Goal: Task Accomplishment & Management: Manage account settings

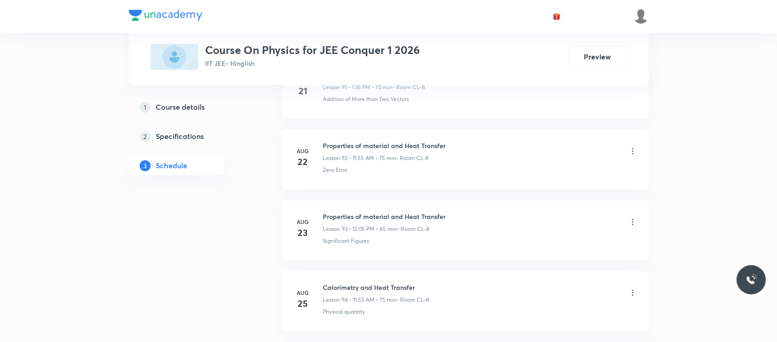
scroll to position [7137, 0]
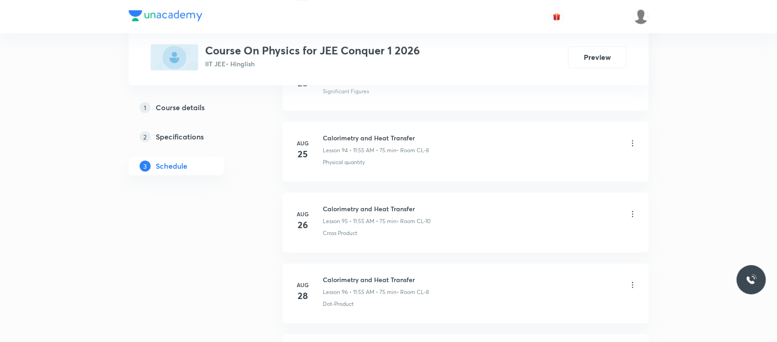
click at [358, 214] on h6 "Calorimetry and Heat Transfer" at bounding box center [377, 209] width 108 height 10
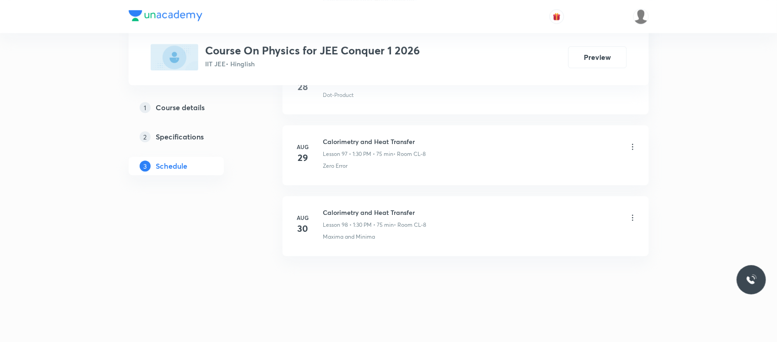
scroll to position [7366, 0]
click at [358, 212] on h6 "Calorimetry and Heat Transfer" at bounding box center [374, 213] width 103 height 10
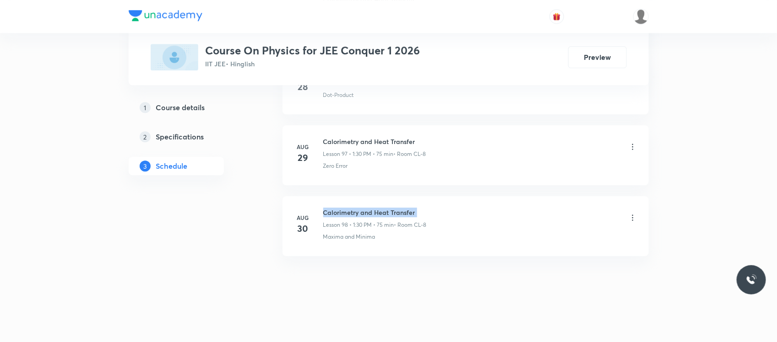
copy h6 "Calorimetry and Heat Transfer"
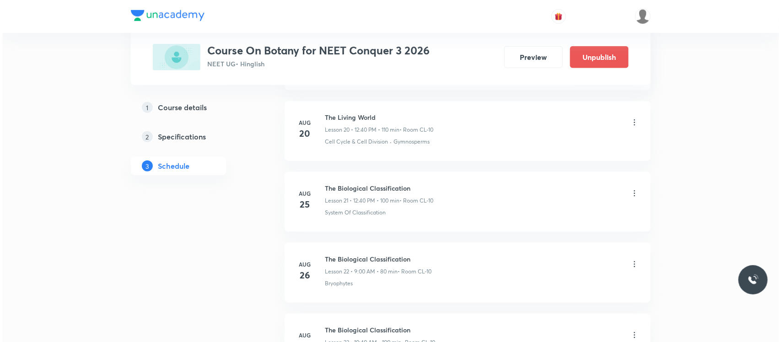
scroll to position [2242, 0]
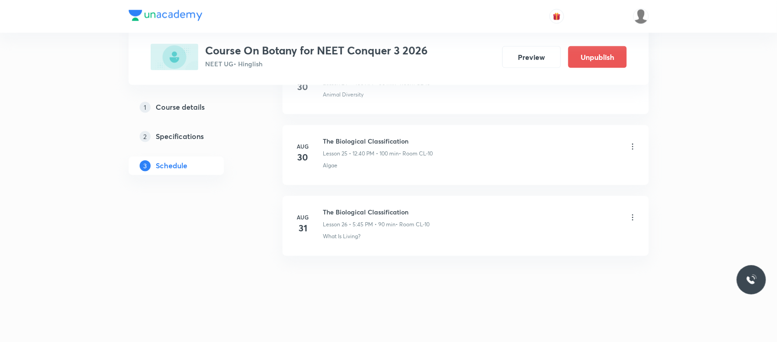
click at [630, 217] on icon at bounding box center [632, 217] width 9 height 9
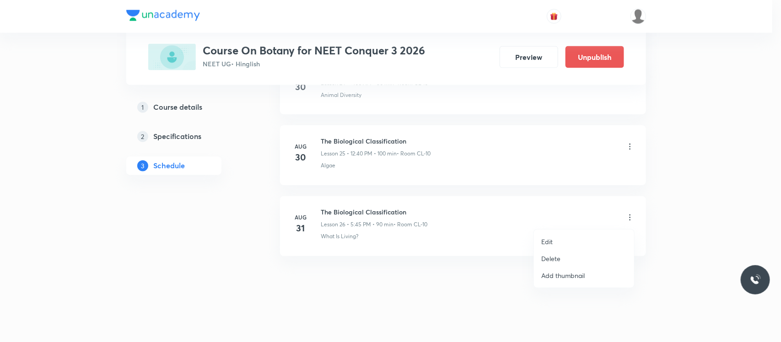
click at [550, 238] on p "Edit" at bounding box center [547, 242] width 11 height 10
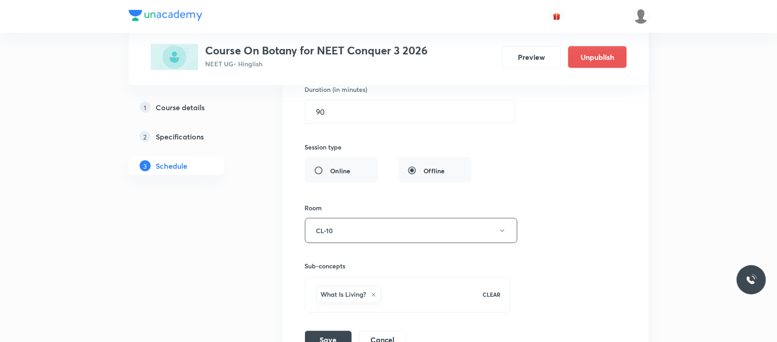
scroll to position [2059, 0]
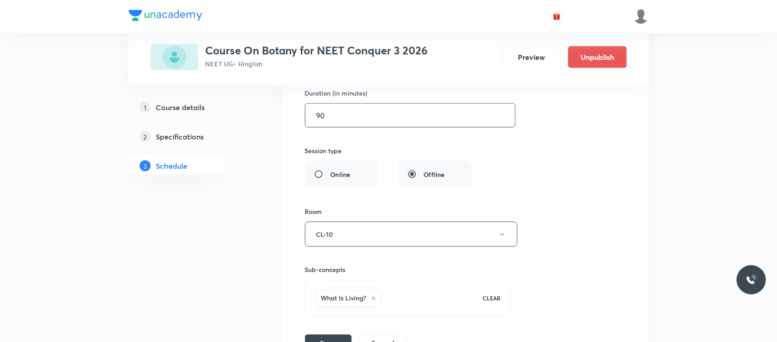
click at [364, 125] on input "90" at bounding box center [410, 115] width 210 height 23
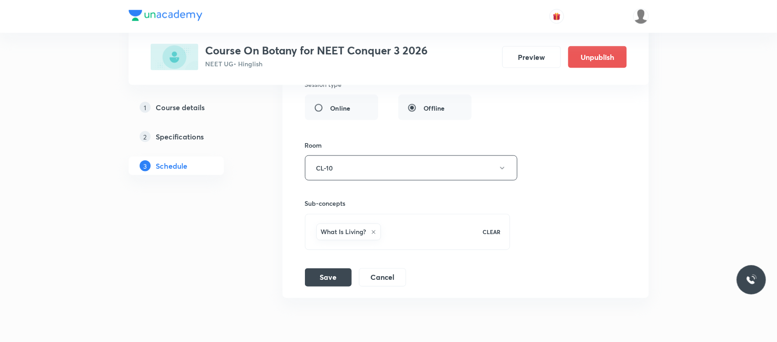
scroll to position [2173, 0]
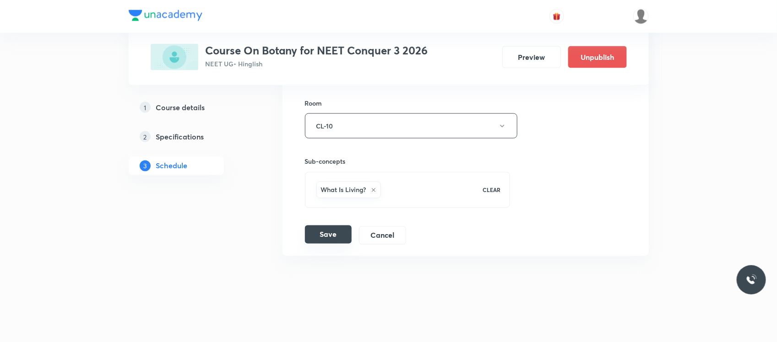
type input "75"
click at [315, 228] on button "Save" at bounding box center [328, 235] width 47 height 18
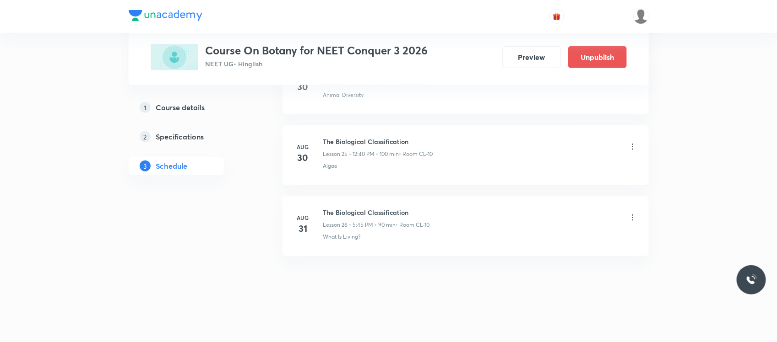
scroll to position [1820, 0]
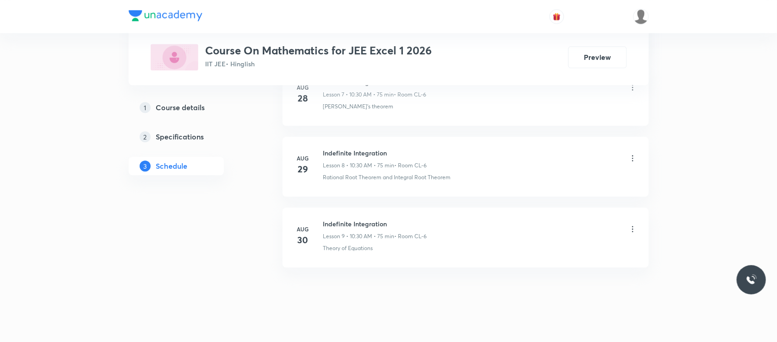
scroll to position [1032, 0]
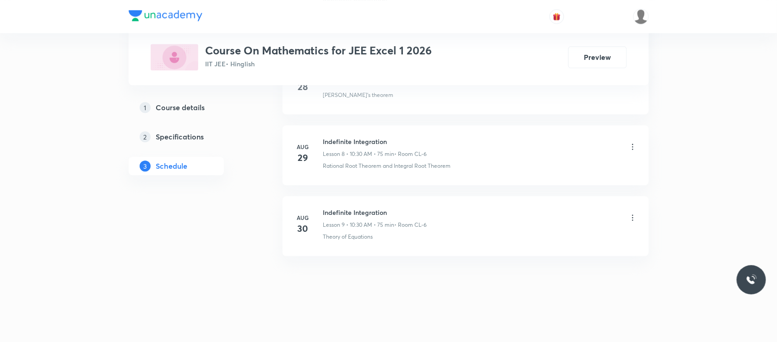
click at [358, 213] on h6 "Indefinite Integration" at bounding box center [375, 213] width 104 height 10
copy h6 "Indefinite Integration"
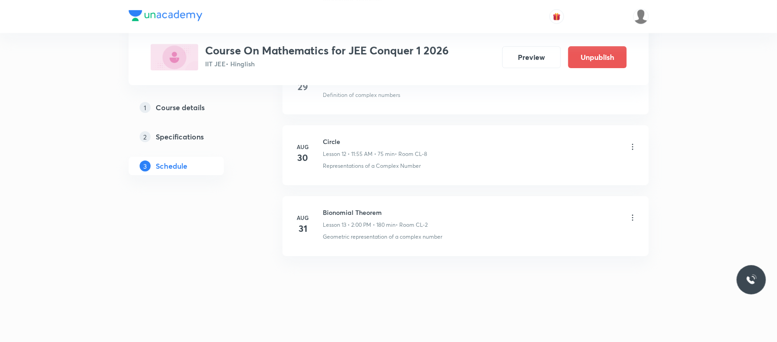
scroll to position [1317, 0]
click at [348, 213] on h6 "Bionomial Theorem" at bounding box center [375, 213] width 105 height 10
click at [349, 213] on h6 "Bionomial Theorem" at bounding box center [375, 213] width 105 height 10
copy h6 "Bionomial Theorem"
